Goal: Book appointment/travel/reservation

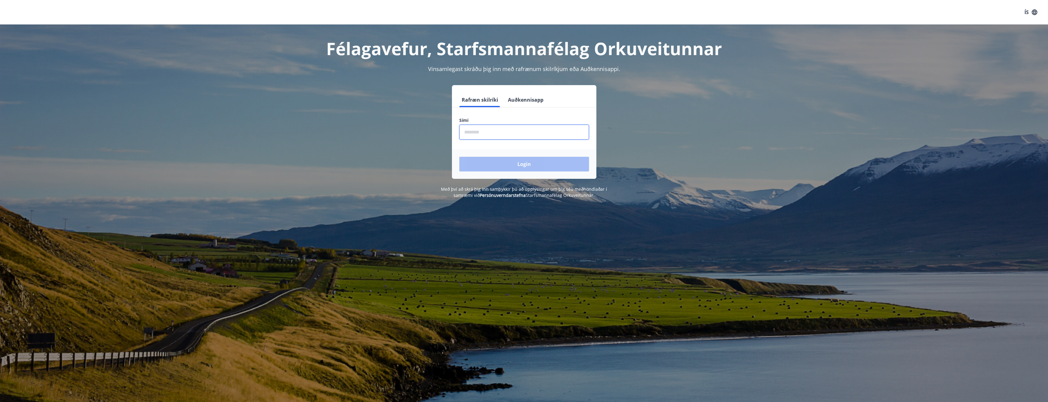
click at [487, 128] on input "phone" at bounding box center [524, 132] width 130 height 15
type input "********"
click at [459, 157] on button "Login" at bounding box center [524, 164] width 130 height 15
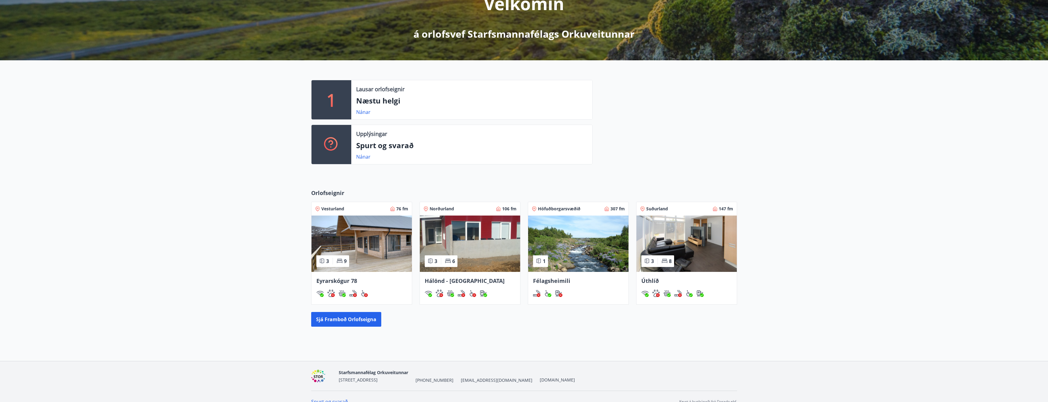
scroll to position [103, 0]
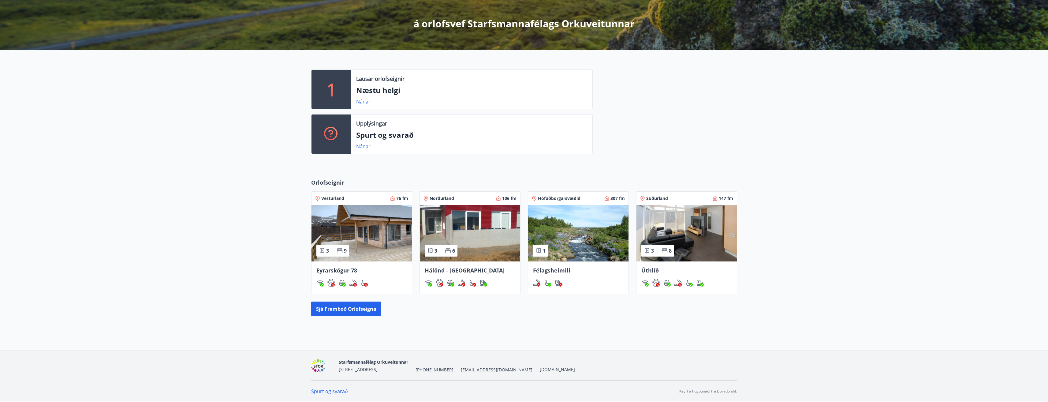
click at [468, 217] on img at bounding box center [470, 233] width 100 height 56
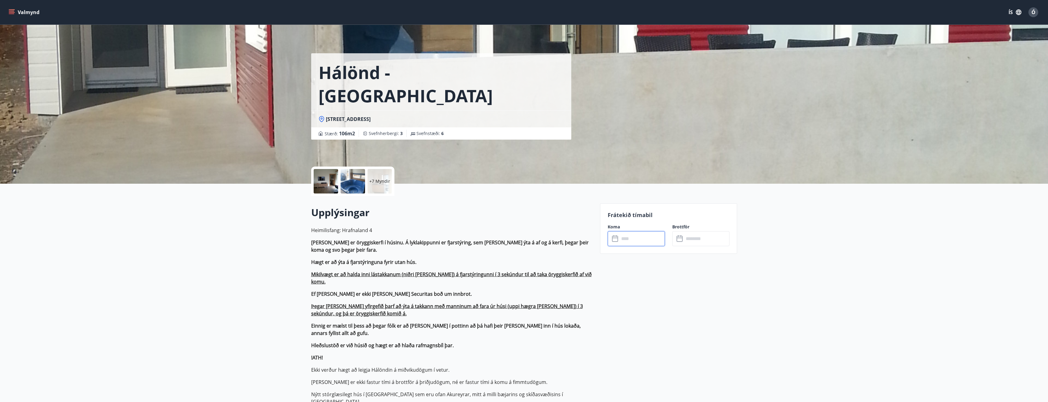
click at [640, 243] on input "text" at bounding box center [643, 238] width 46 height 15
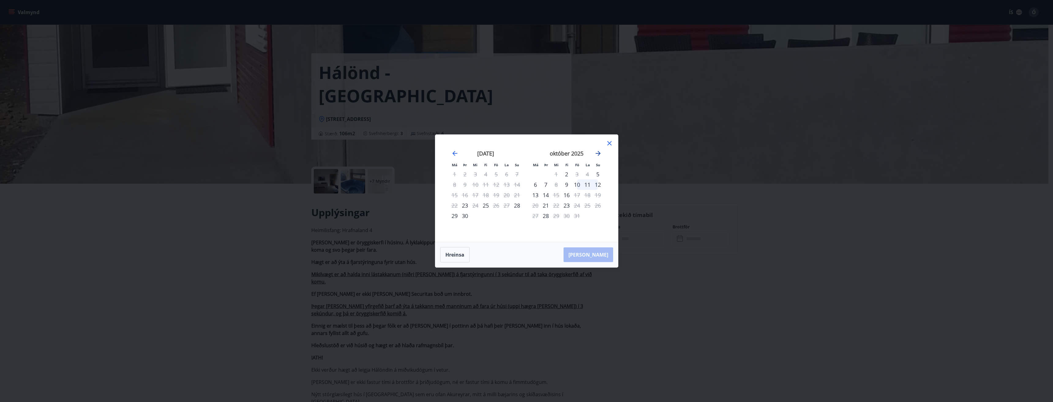
click at [594, 153] on icon "Move forward to switch to the next month." at bounding box center [597, 153] width 7 height 7
click at [599, 158] on div "febrúar 2026" at bounding box center [566, 155] width 73 height 27
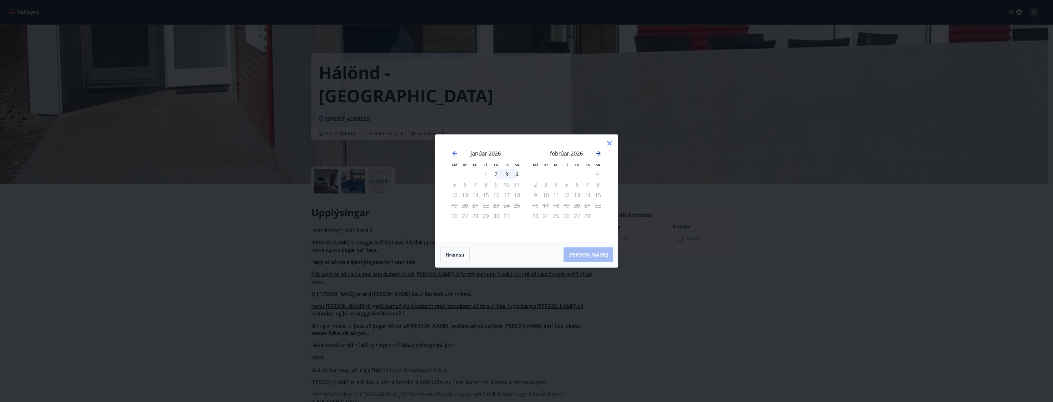
click at [598, 155] on icon "Move forward to switch to the next month." at bounding box center [598, 153] width 5 height 5
click at [609, 144] on icon at bounding box center [609, 143] width 4 height 4
